Goal: Check status: Check status

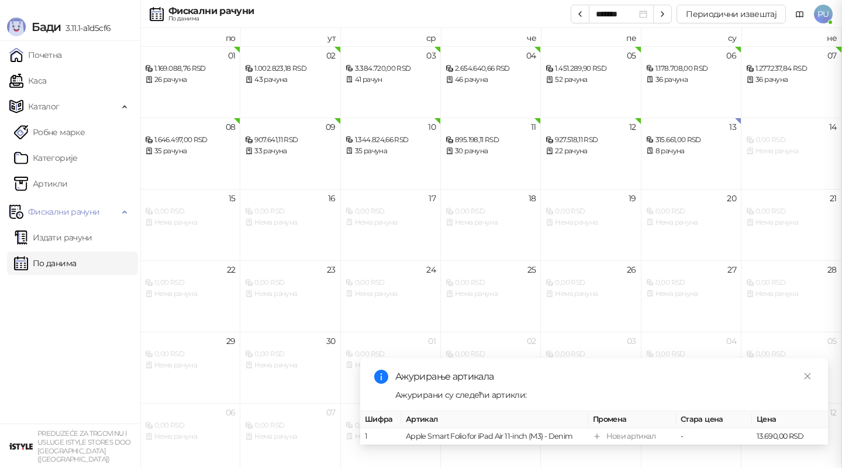
click at [76, 265] on link "По данима" at bounding box center [45, 262] width 62 height 23
click at [689, 136] on div "317.561,00 RSD" at bounding box center [691, 139] width 90 height 11
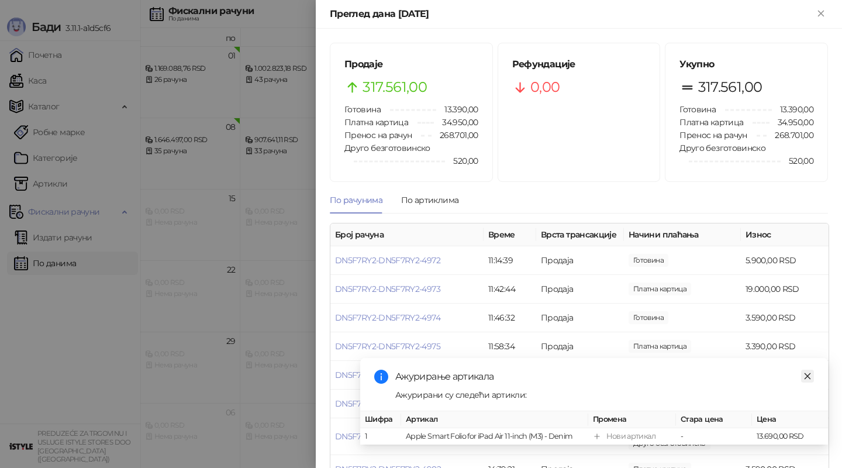
click at [809, 376] on icon "close" at bounding box center [807, 376] width 8 height 8
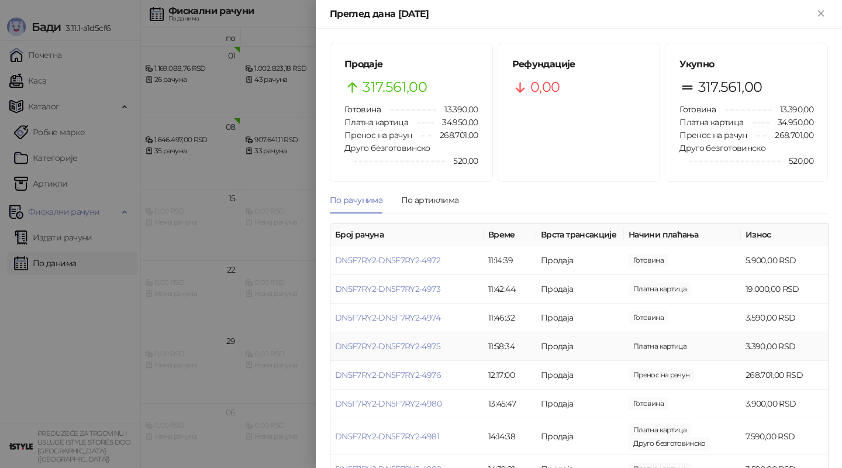
scroll to position [58, 0]
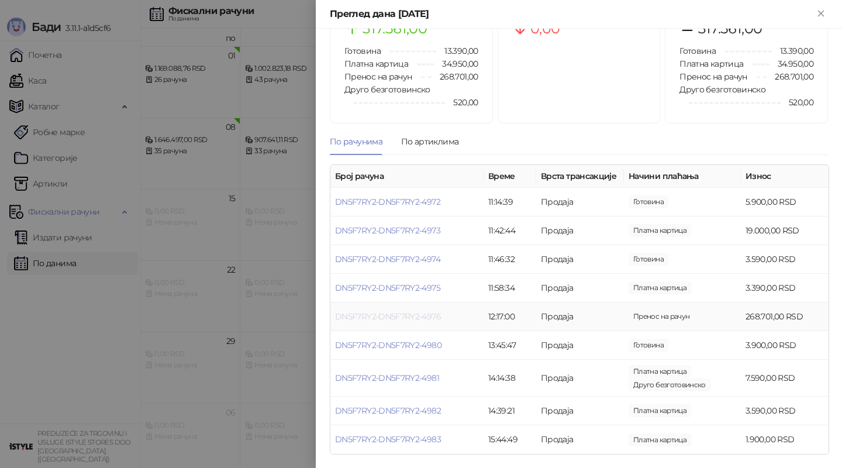
click at [425, 314] on link "DN5F7RY2-DN5F7RY2-4976" at bounding box center [388, 316] width 106 height 11
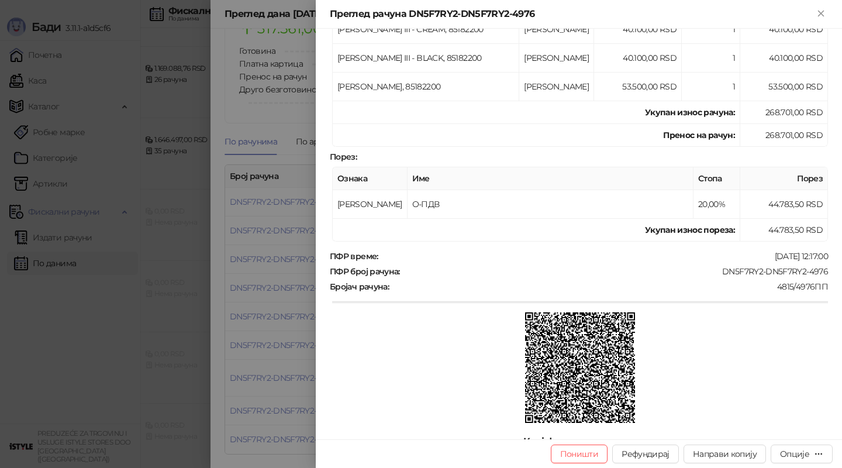
scroll to position [286, 0]
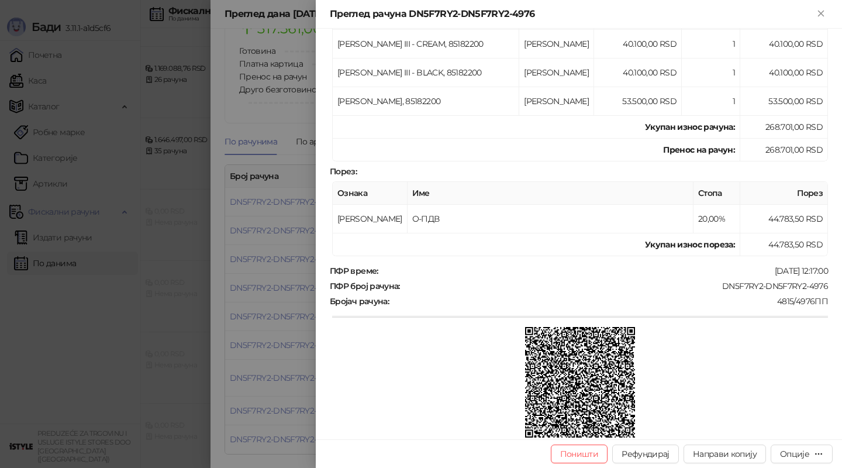
click at [306, 278] on div at bounding box center [421, 234] width 842 height 468
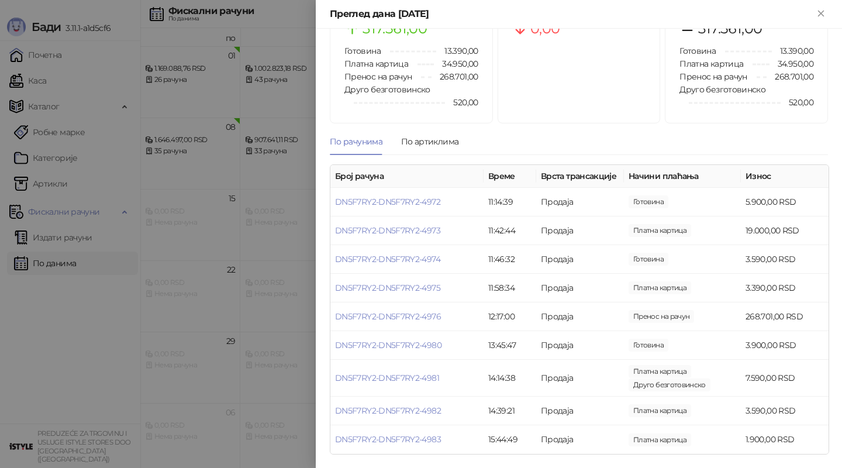
click at [233, 288] on div at bounding box center [421, 234] width 842 height 468
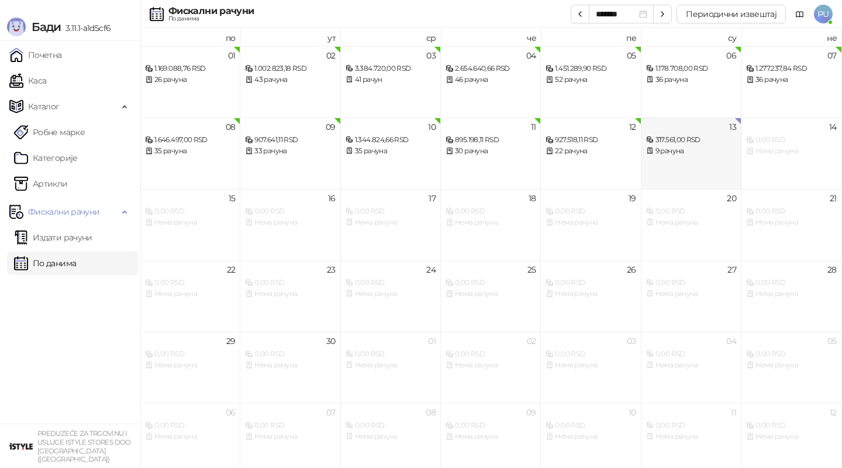
click at [677, 173] on div "13 317.561,00 RSD 9 рачуна" at bounding box center [691, 152] width 100 height 71
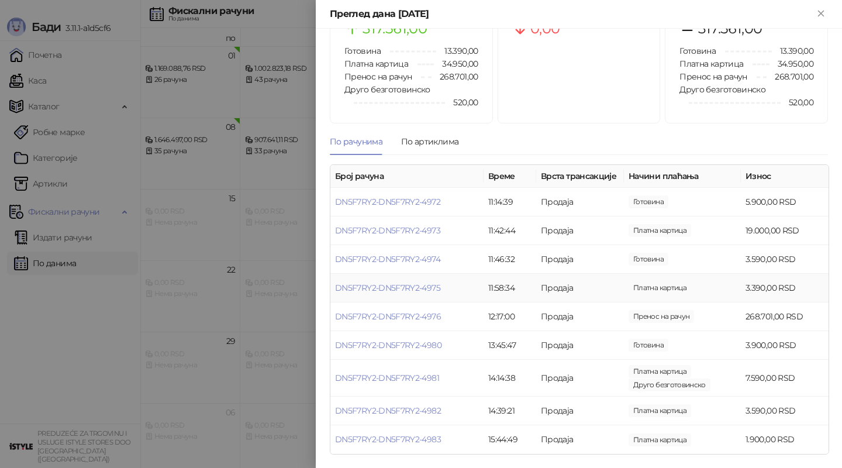
scroll to position [36, 0]
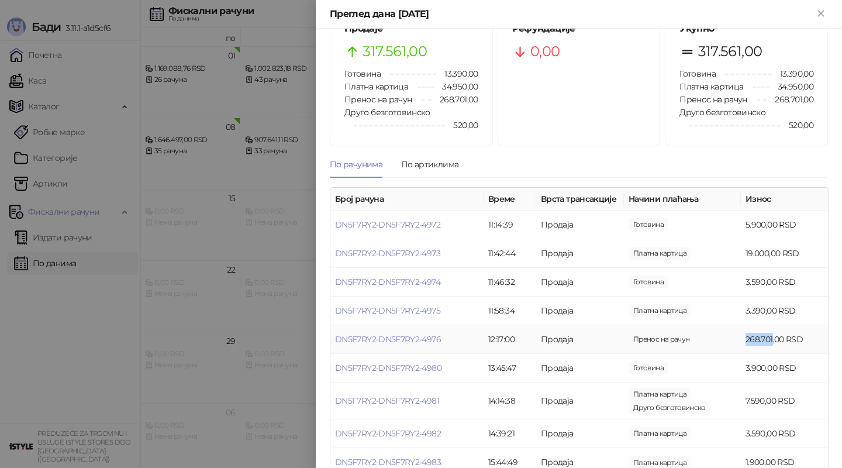
drag, startPoint x: 746, startPoint y: 340, endPoint x: 772, endPoint y: 339, distance: 26.3
click at [772, 339] on td "268.701,00 RSD" at bounding box center [784, 339] width 88 height 29
copy td "268.701"
